Goal: Task Accomplishment & Management: Manage account settings

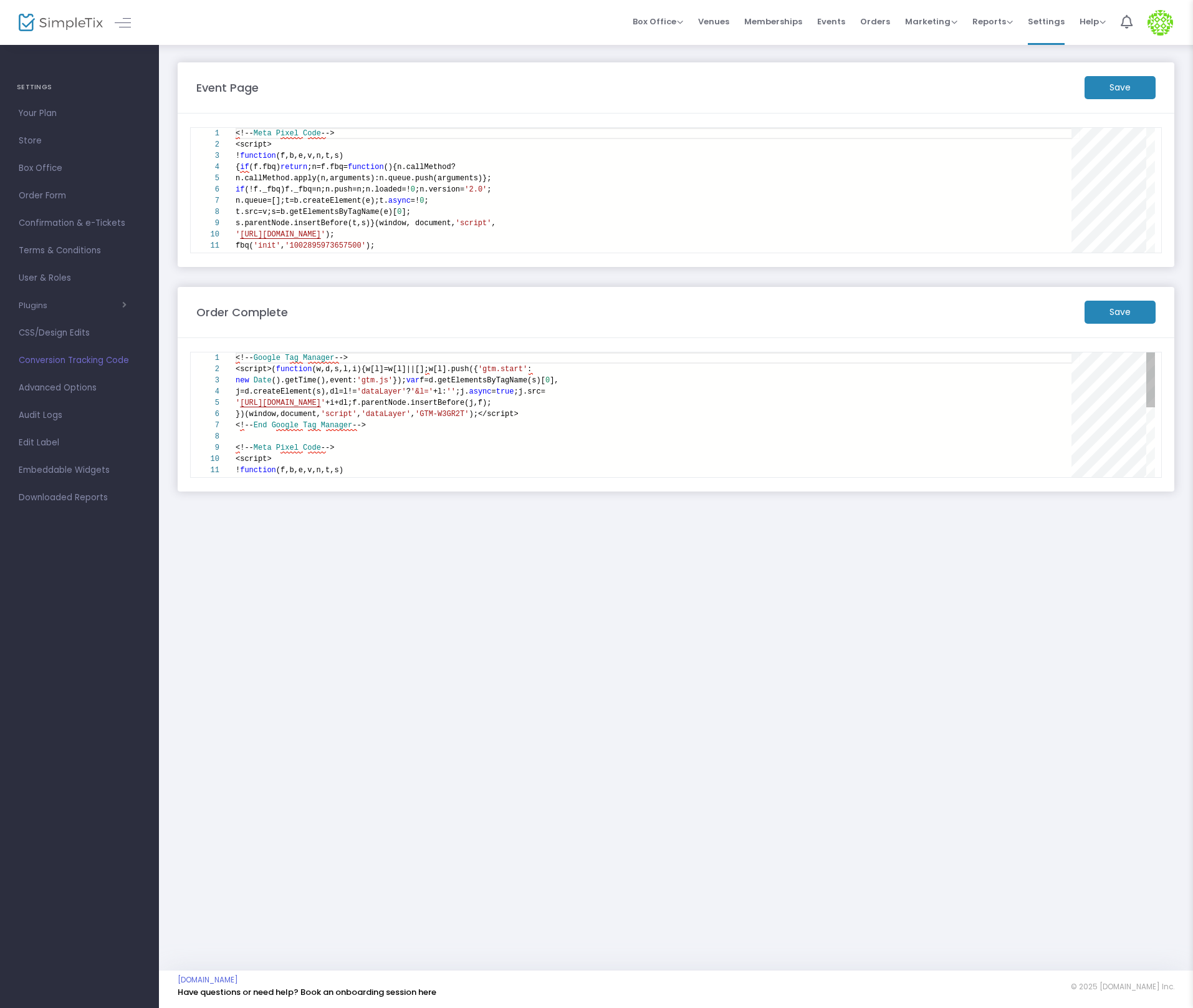
type textarea "!function(f,b,e,v,n,t,s) {if(f.fbq)return;n=f.fbq=function(){n.callMethod? n.ca…"
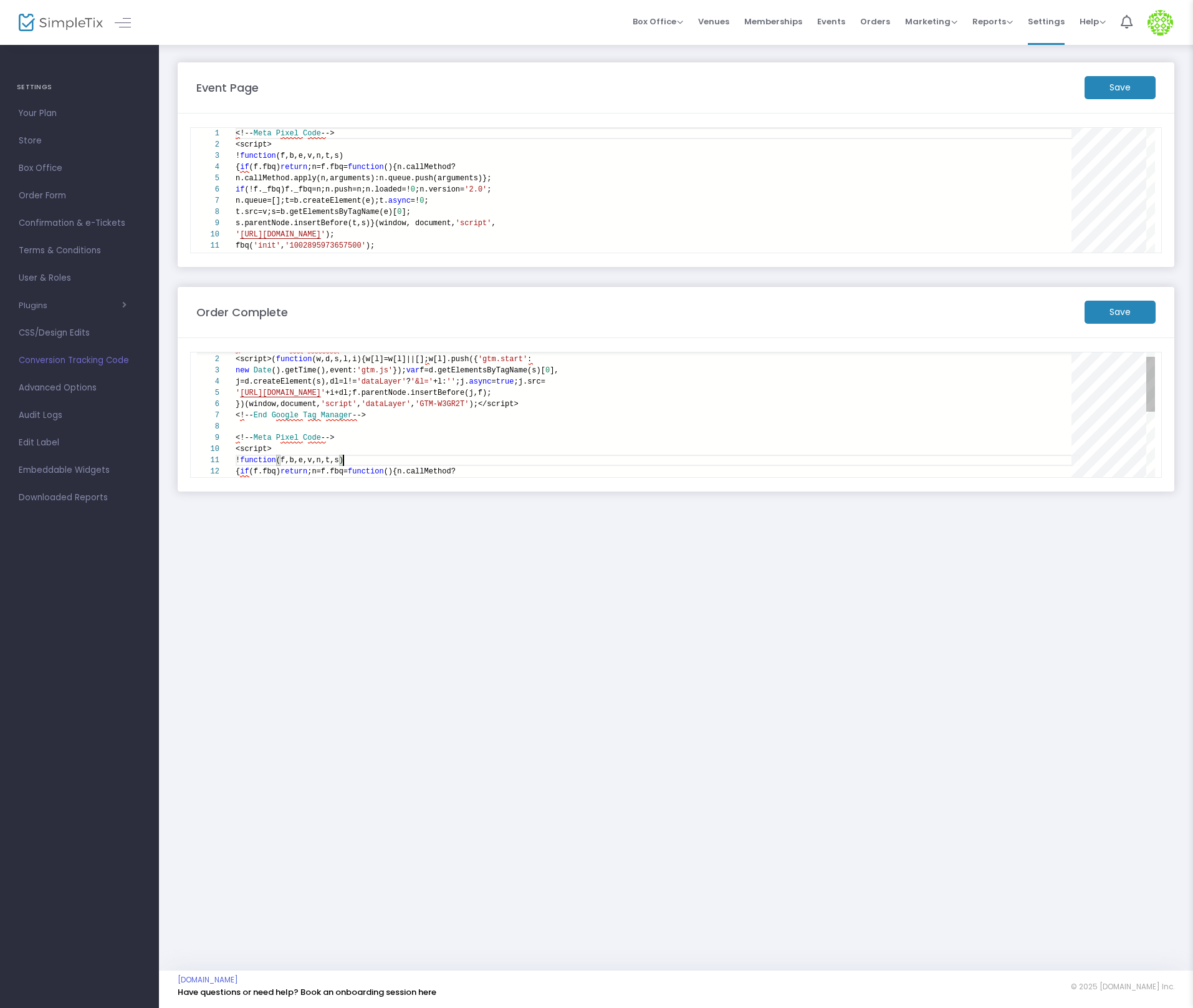
click at [462, 466] on div "<!-- Google Tag Manager --> <script>( function (w,d,s,l,i){w[l]=w[l]||[];w[l].p…" at bounding box center [657, 482] width 845 height 280
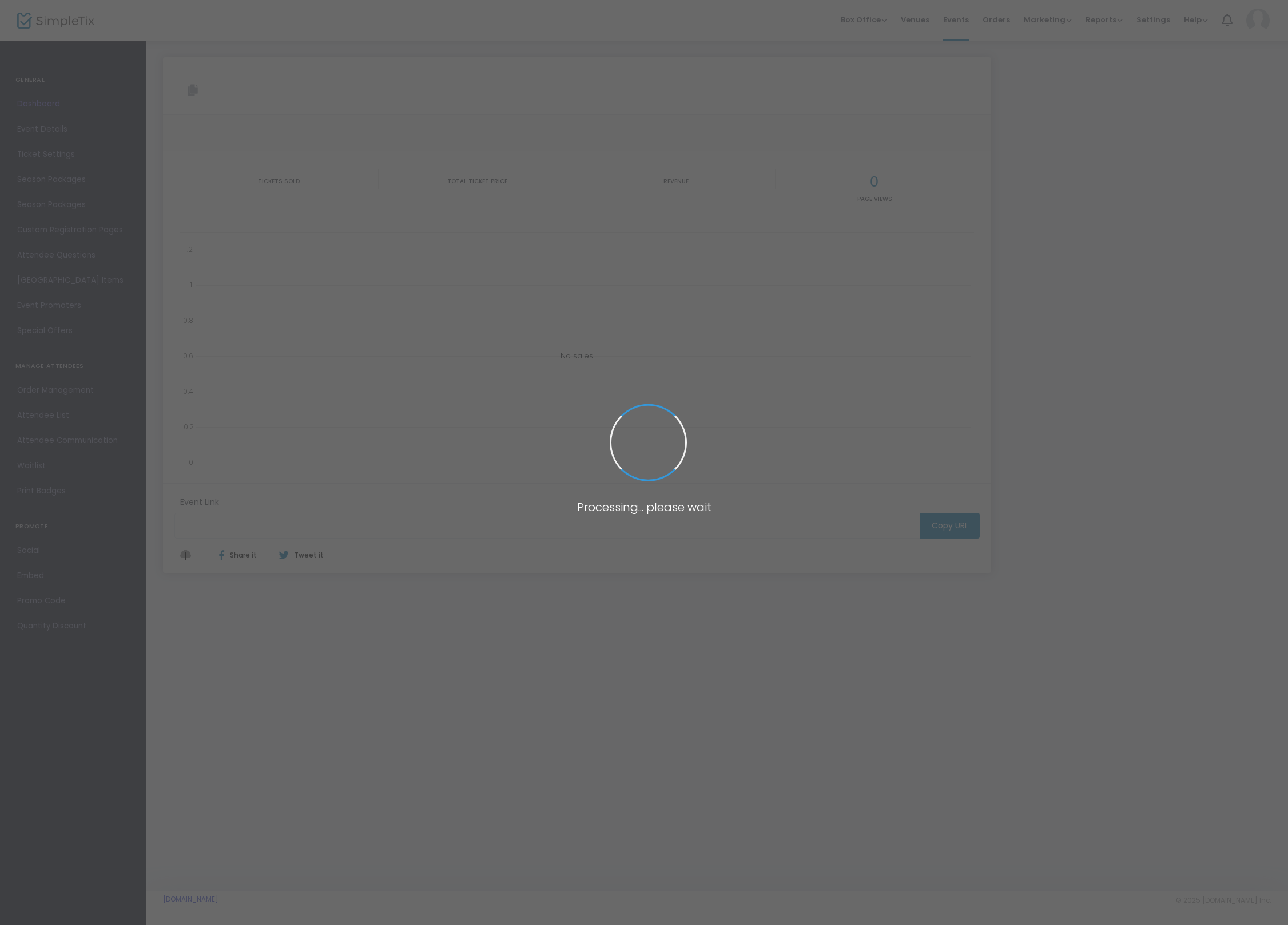
type input "[URL][DOMAIN_NAME]"
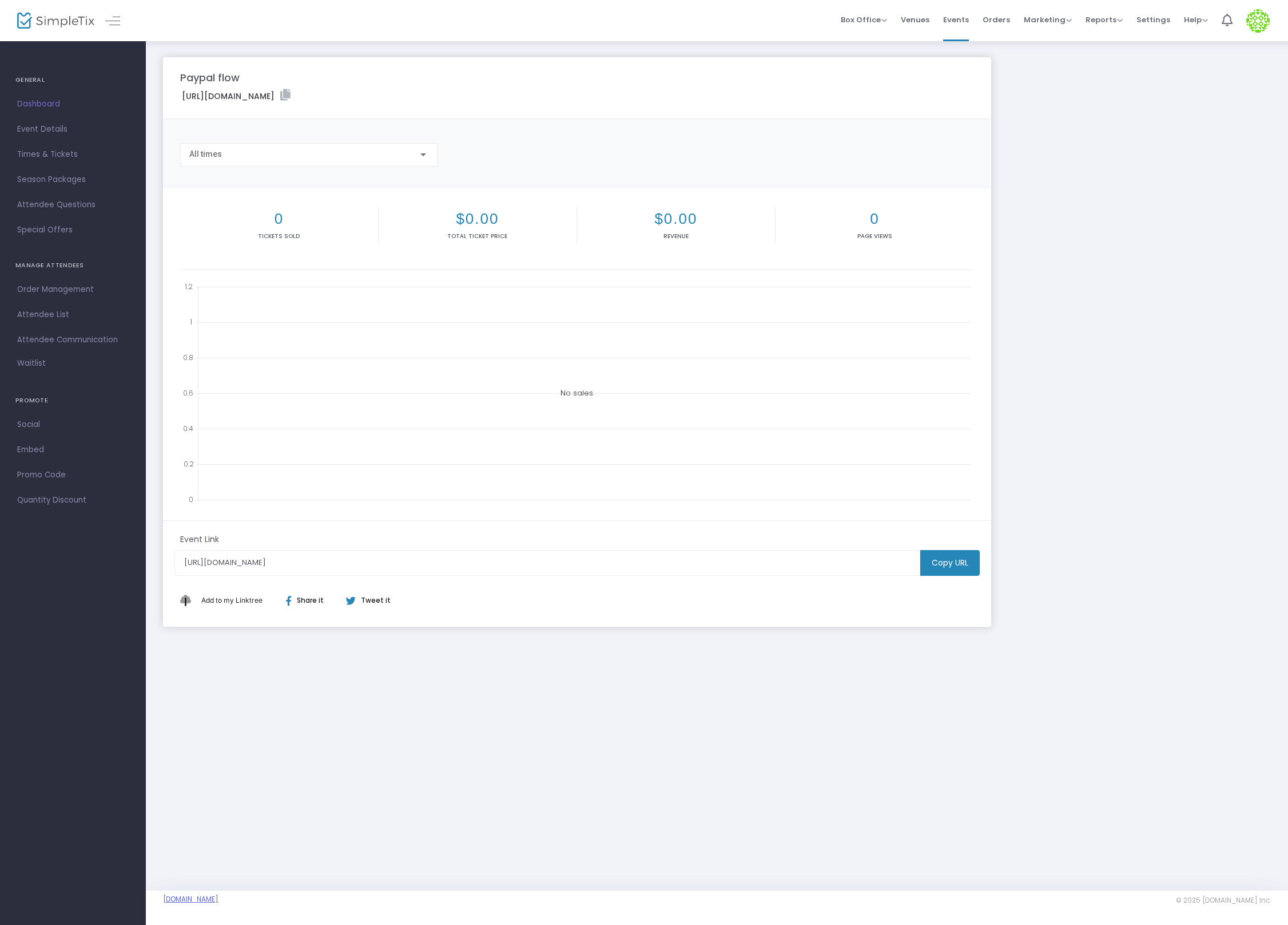
click at [217, 900] on link "IanPaypalUpgradeTest.SimpleTix.com" at bounding box center [190, 899] width 55 height 9
click at [59, 144] on link "Times & Tickets" at bounding box center [73, 154] width 146 height 25
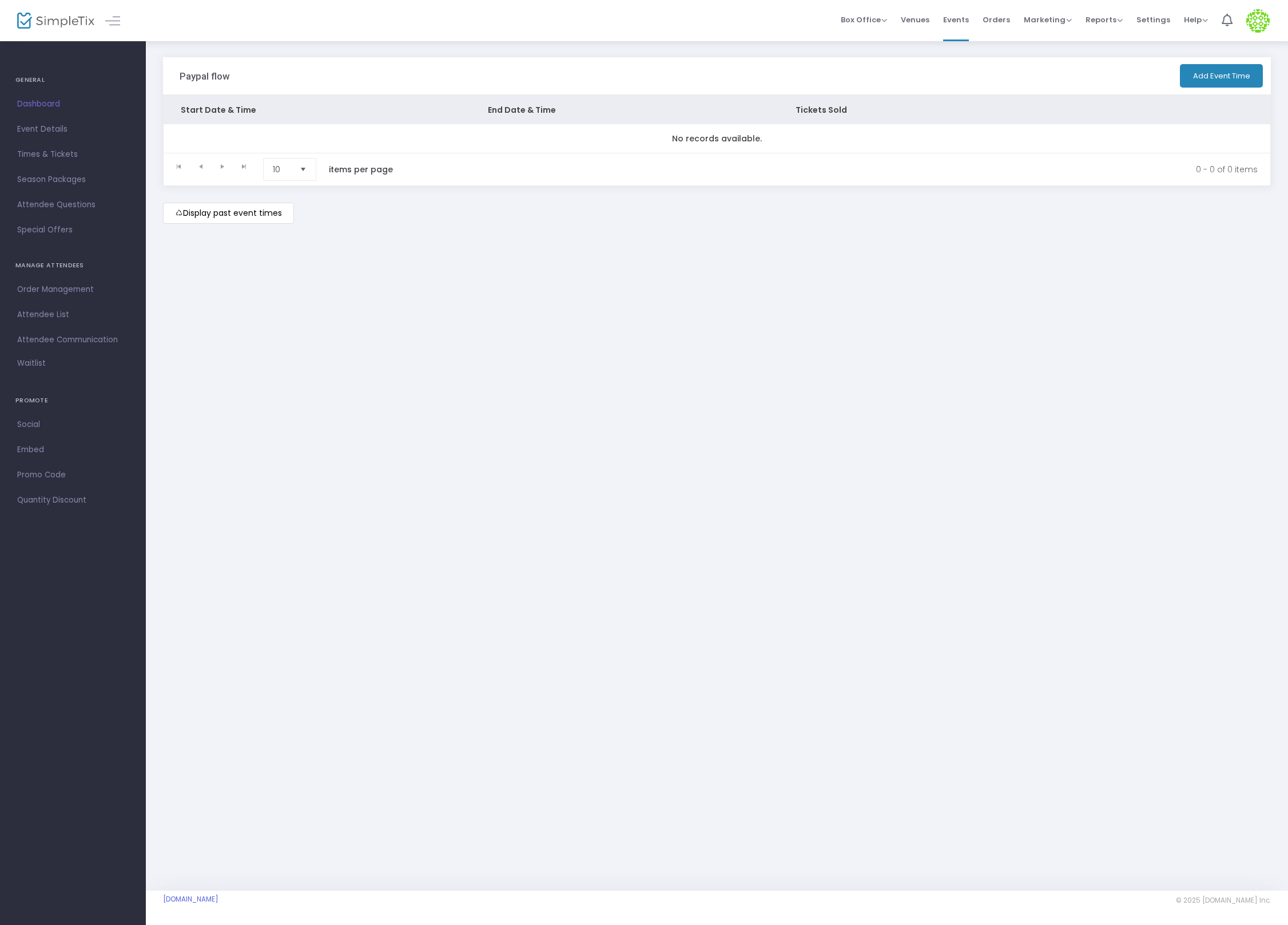
click at [232, 220] on m-button "Display past event times" at bounding box center [228, 213] width 131 height 21
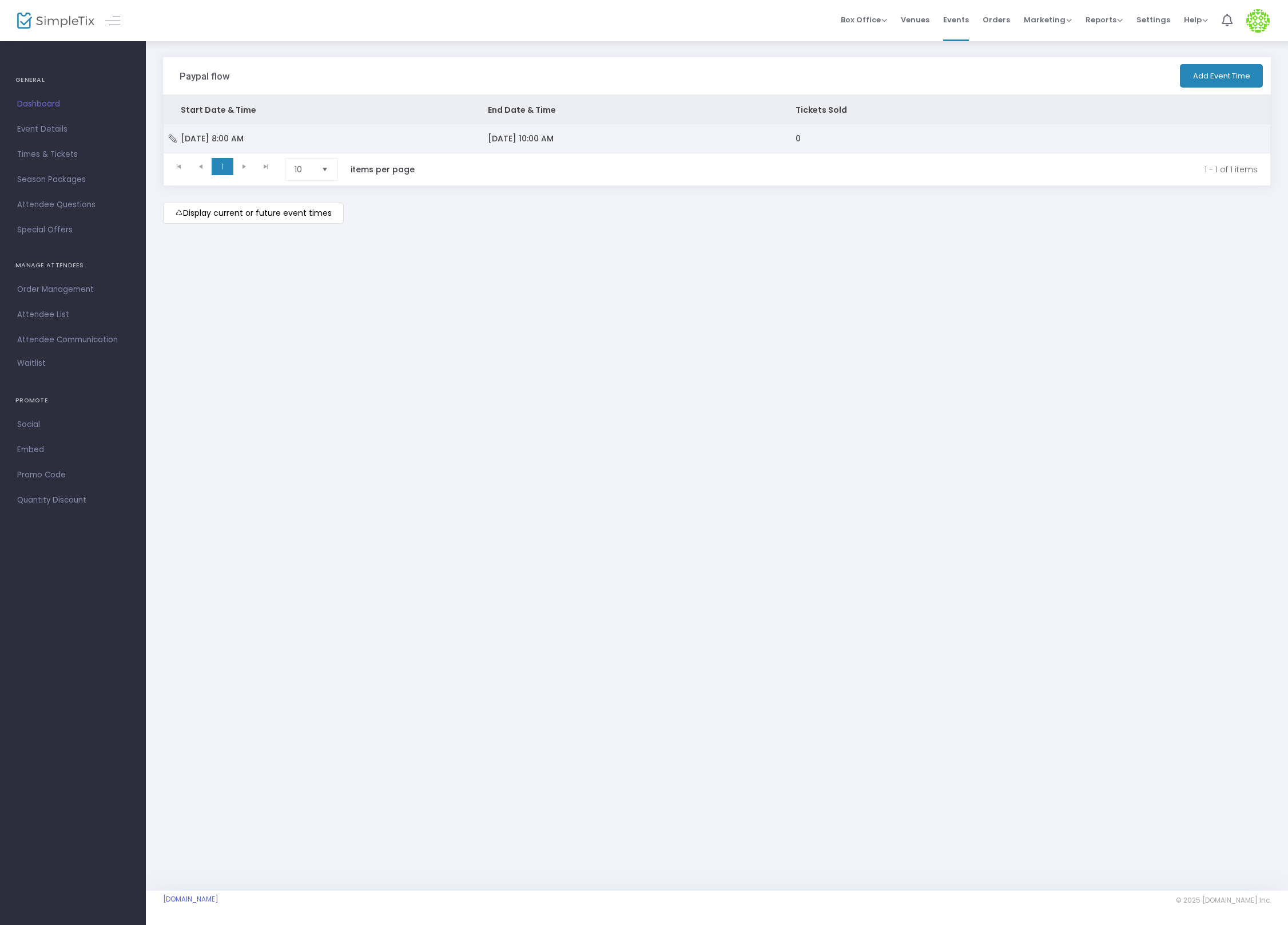
click at [433, 143] on td "Mon 9/22/2025 8:00 AM" at bounding box center [317, 138] width 307 height 28
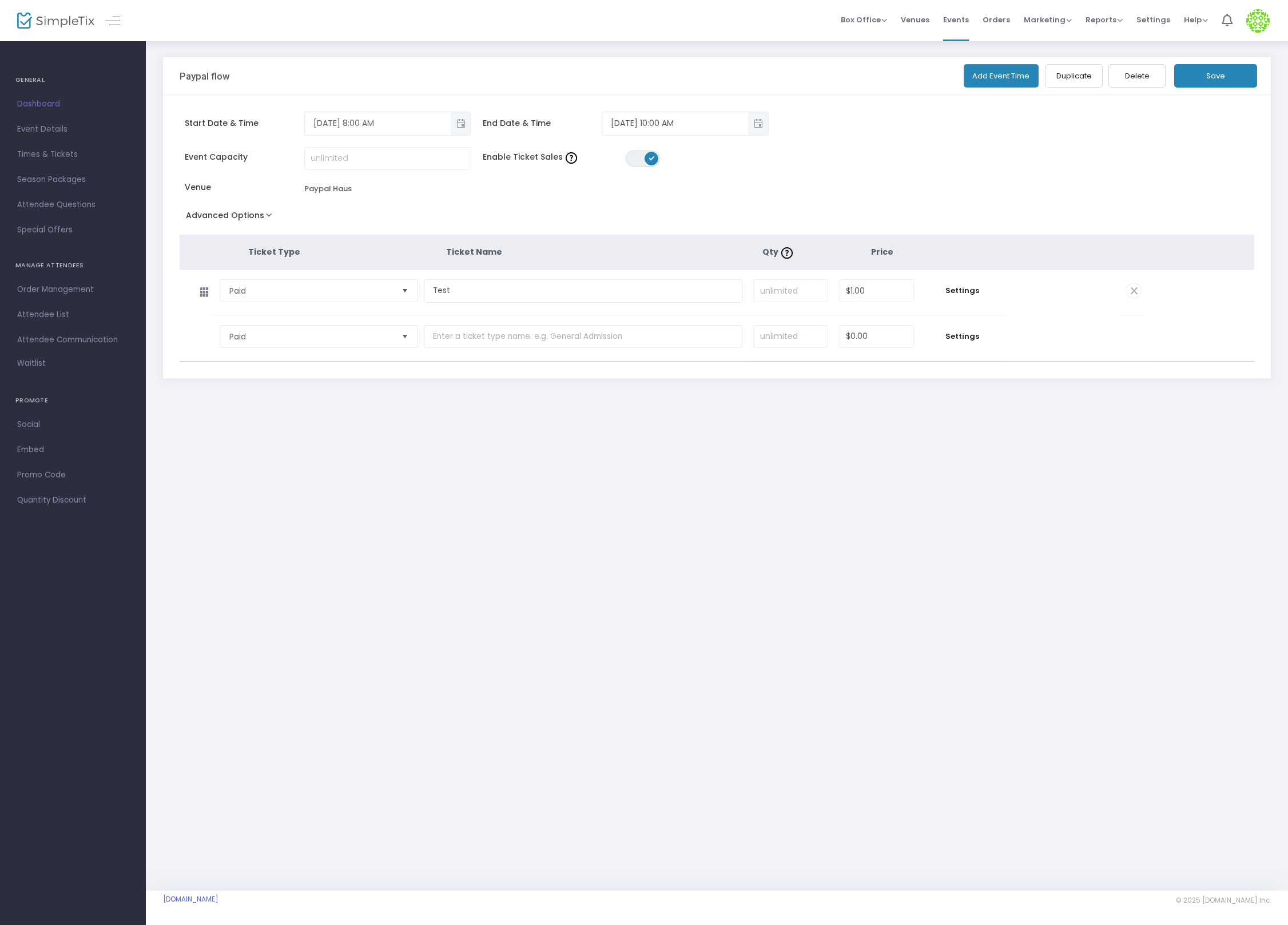
click at [464, 122] on span "Toggle popup" at bounding box center [461, 123] width 19 height 19
click at [360, 292] on span "23" at bounding box center [367, 297] width 19 height 19
click at [352, 361] on button "Cancel" at bounding box center [346, 358] width 83 height 23
click at [460, 115] on span "Toggle popup" at bounding box center [461, 123] width 19 height 19
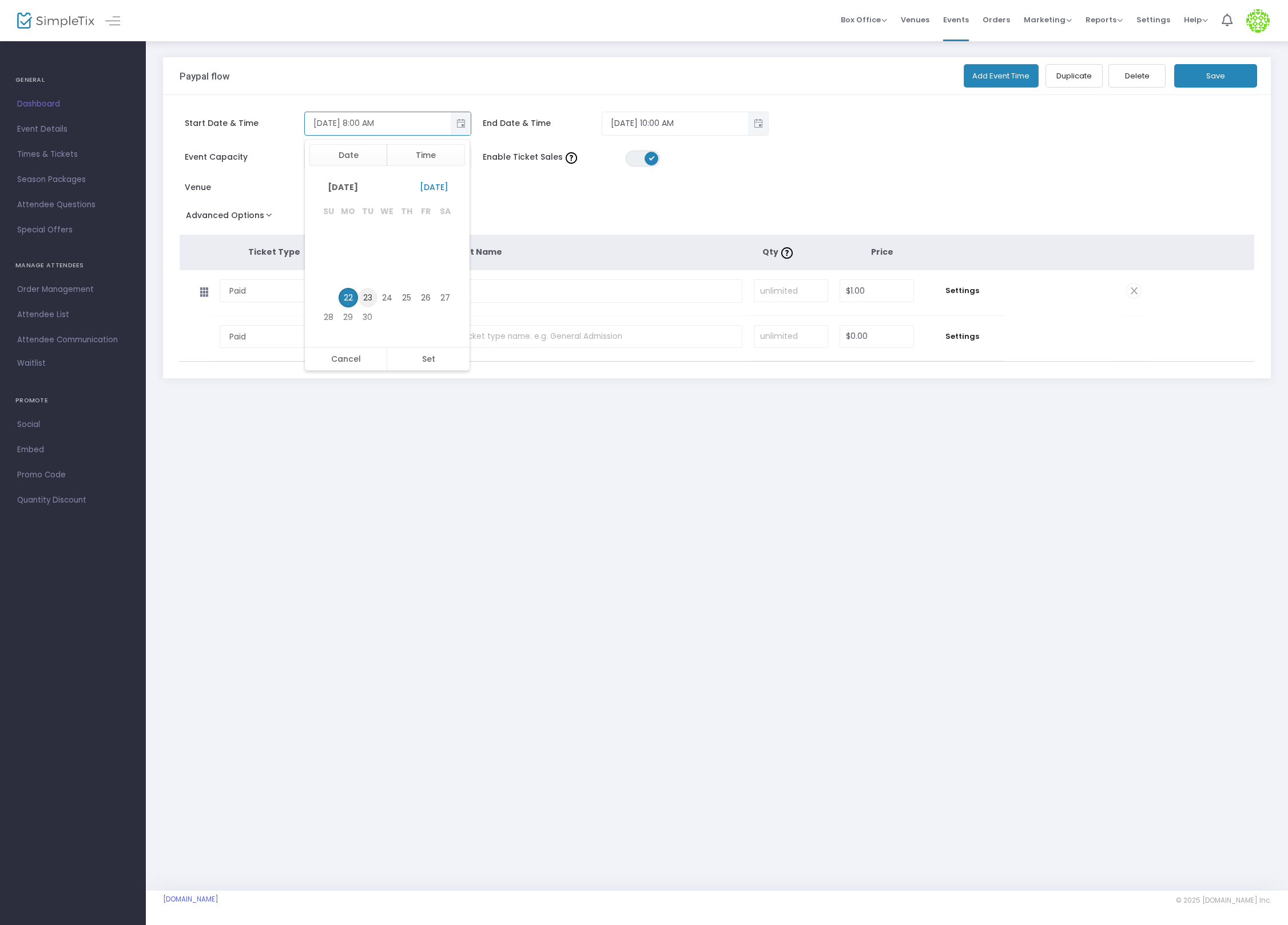
click at [366, 297] on span "23" at bounding box center [367, 297] width 19 height 19
click at [331, 294] on li "10" at bounding box center [337, 303] width 40 height 17
click at [432, 363] on button "Set" at bounding box center [428, 358] width 83 height 23
type input "9/23/2025 10:00 AM"
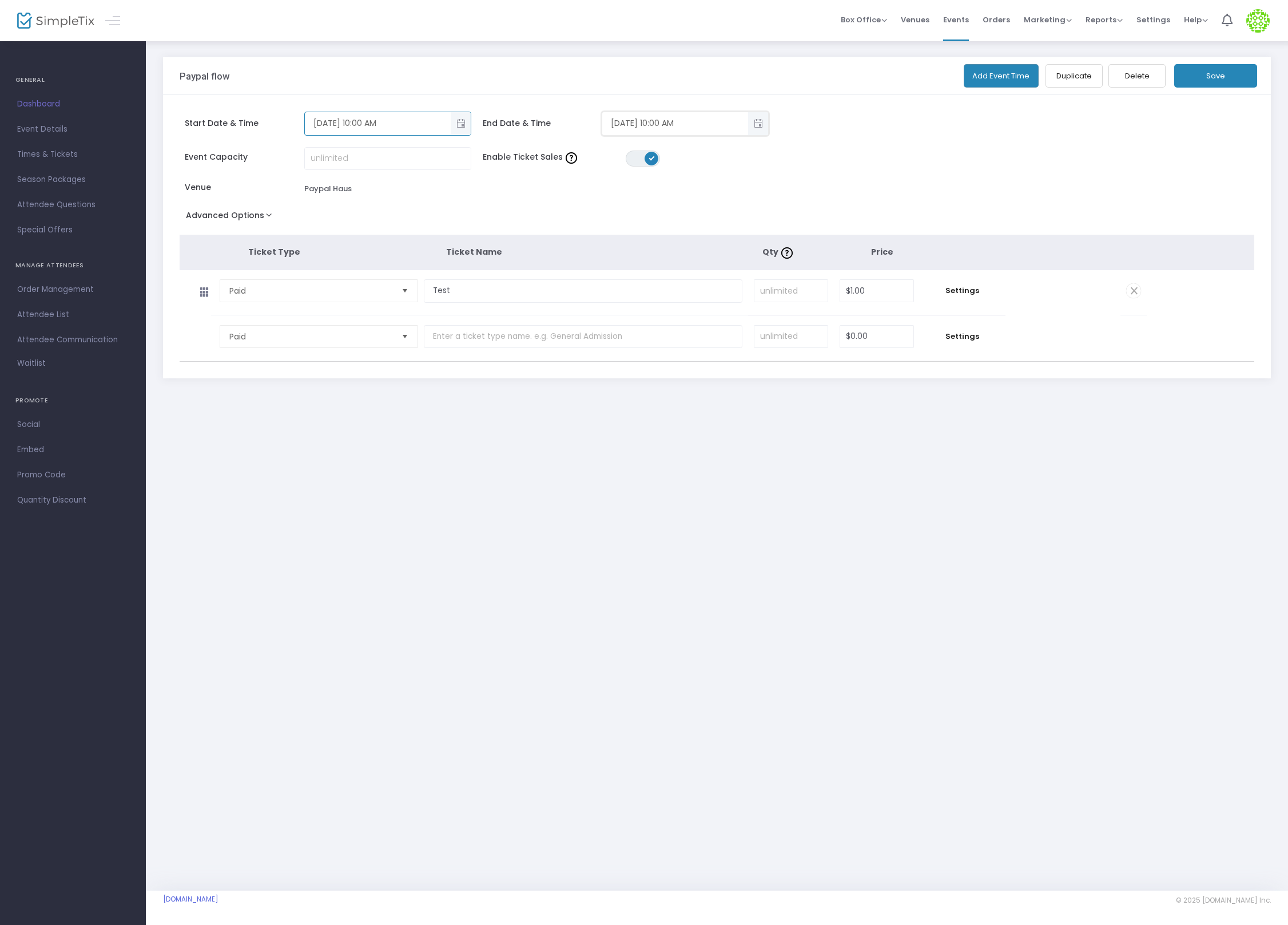
type input "9/23/2025 12:00 PM"
click at [625, 114] on input "9/23/2025 12:00 PM" at bounding box center [675, 123] width 146 height 19
click at [719, 45] on div "Paypal flow Add Event Time Duplicate Delete Save Start Date & Time 9/23/2025 10…" at bounding box center [718, 237] width 1143 height 395
click at [1198, 88] on div "Paypal flow Add Event Time Duplicate Delete Save" at bounding box center [717, 76] width 1108 height 38
click at [1198, 85] on button "Save" at bounding box center [1215, 76] width 83 height 24
